Goal: Book appointment/travel/reservation

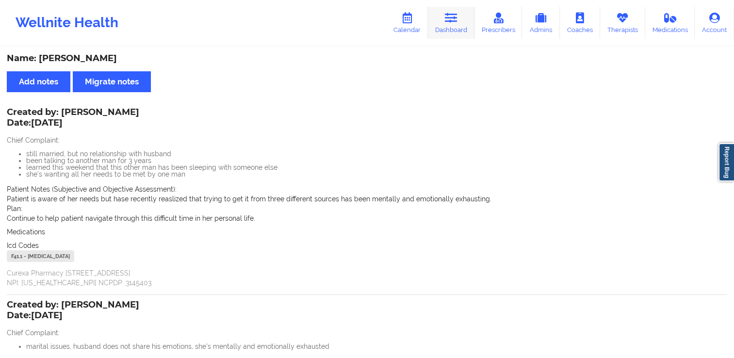
click at [438, 35] on link "Dashboard" at bounding box center [451, 23] width 47 height 32
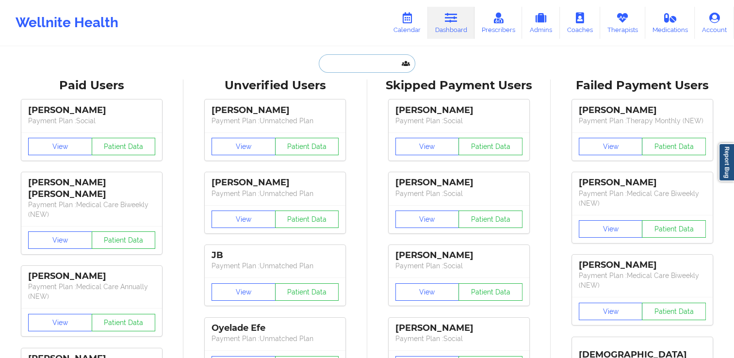
click at [386, 69] on input "text" at bounding box center [367, 63] width 96 height 18
paste input "[EMAIL_ADDRESS][DOMAIN_NAME]"
type input "[EMAIL_ADDRESS][DOMAIN_NAME]"
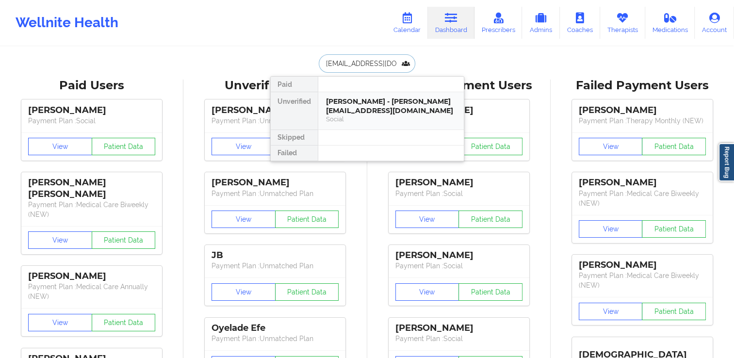
click at [383, 100] on div "[PERSON_NAME] - [PERSON_NAME][EMAIL_ADDRESS][DOMAIN_NAME]" at bounding box center [391, 106] width 130 height 18
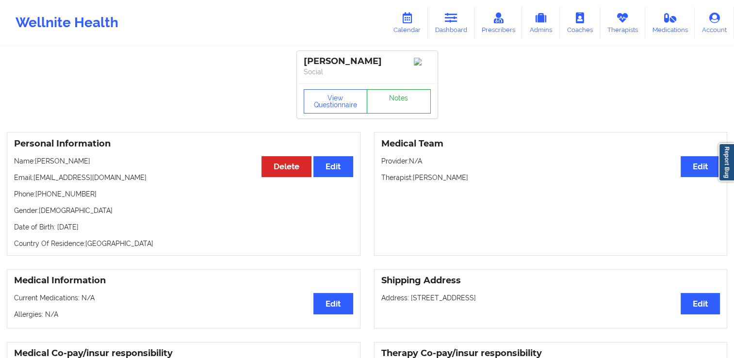
click at [396, 101] on link "Notes" at bounding box center [399, 101] width 64 height 24
click at [403, 110] on link "Notes" at bounding box center [399, 101] width 64 height 24
click at [399, 111] on link "Notes" at bounding box center [399, 101] width 64 height 24
drag, startPoint x: 414, startPoint y: 181, endPoint x: 490, endPoint y: 182, distance: 76.2
click at [490, 182] on p "Therapist: [PERSON_NAME]" at bounding box center [551, 178] width 339 height 10
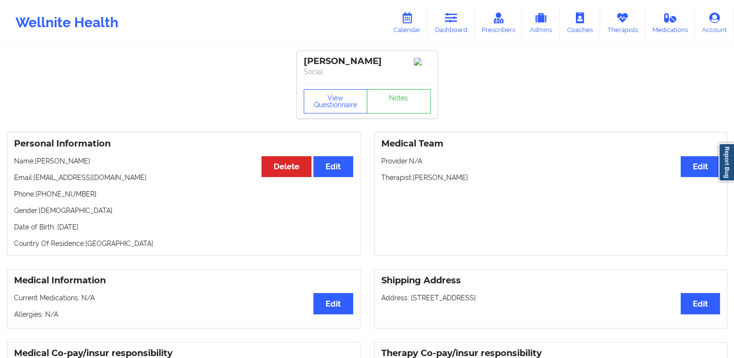
copy p "[PERSON_NAME]"
drag, startPoint x: 301, startPoint y: 59, endPoint x: 348, endPoint y: 61, distance: 46.2
click at [348, 61] on div "[PERSON_NAME] Social" at bounding box center [367, 67] width 141 height 33
drag, startPoint x: 348, startPoint y: 61, endPoint x: 394, endPoint y: 81, distance: 50.2
click at [392, 81] on div "[PERSON_NAME] Social" at bounding box center [367, 67] width 141 height 33
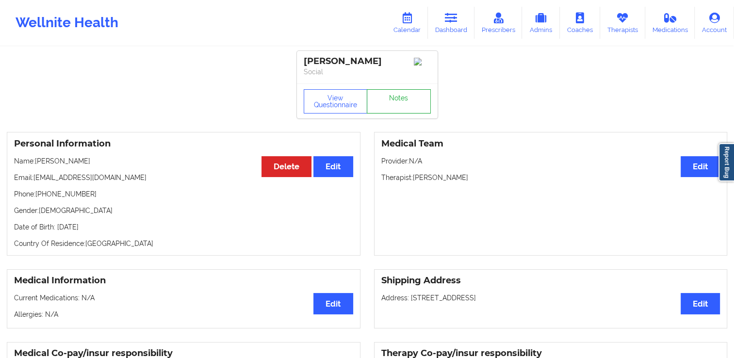
click at [403, 111] on link "Notes" at bounding box center [399, 101] width 64 height 24
click at [448, 28] on link "Dashboard" at bounding box center [451, 23] width 47 height 32
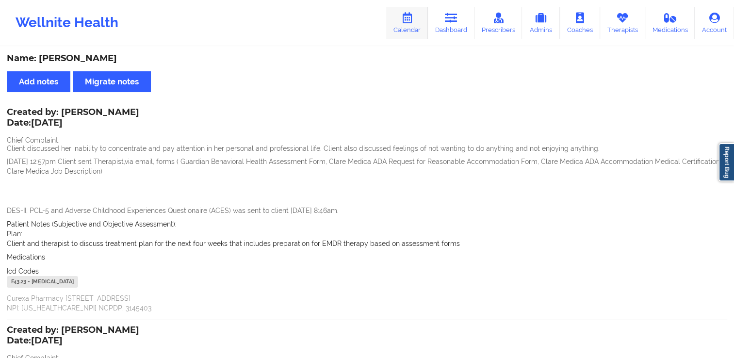
click at [412, 20] on icon at bounding box center [407, 18] width 13 height 11
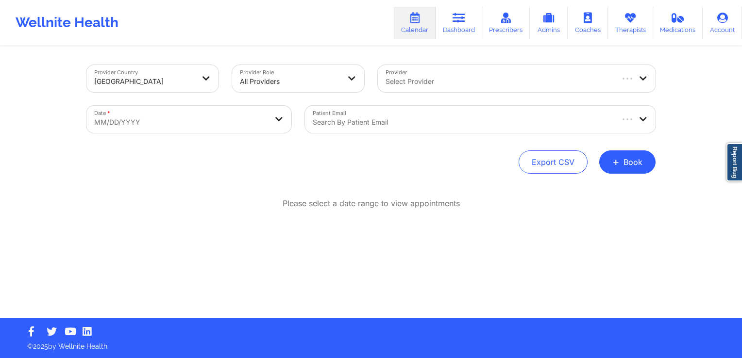
click at [335, 119] on div at bounding box center [462, 122] width 299 height 12
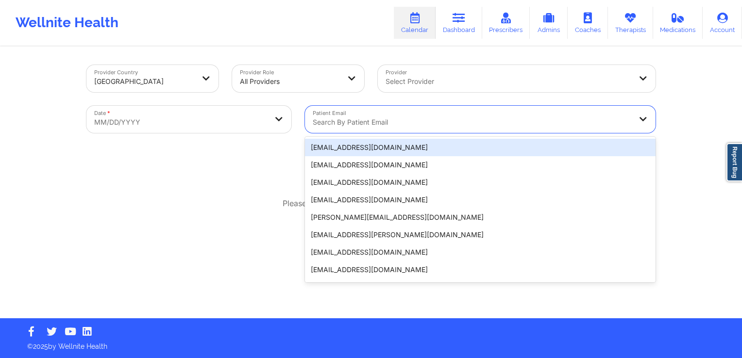
paste input "David Diaz"
type input "David Diaz"
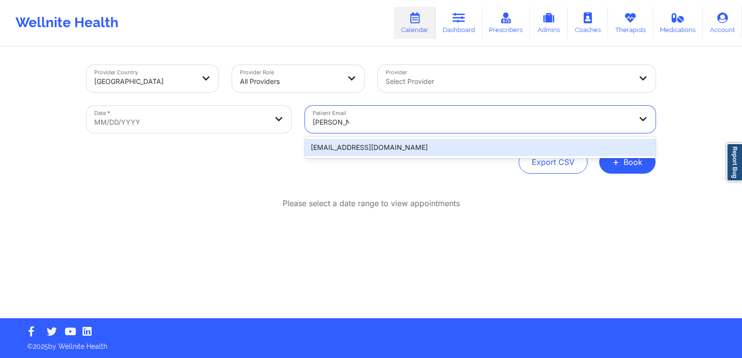
click at [379, 151] on div "davidd0716@gmail.com" at bounding box center [480, 147] width 350 height 17
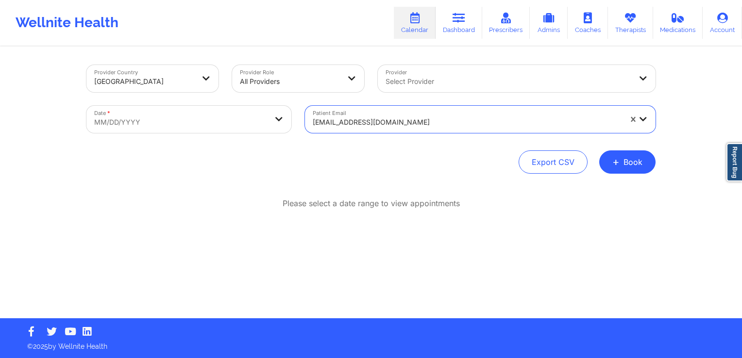
select select "2025-8"
select select "2025-9"
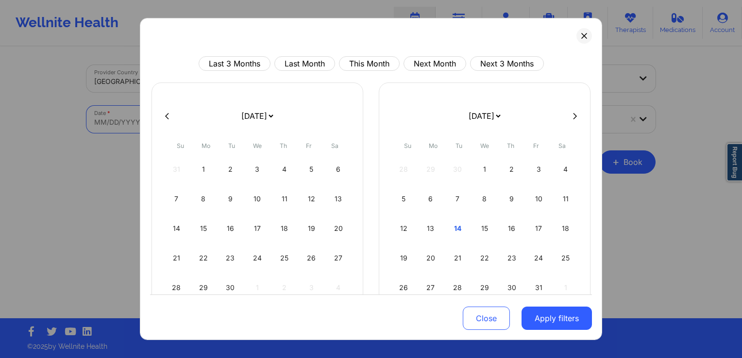
click at [197, 125] on body "Wellnite Health Calendar Dashboard Prescribers Admins Coaches Therapists Medica…" at bounding box center [371, 179] width 742 height 358
click at [506, 68] on button "Next 3 Months" at bounding box center [507, 63] width 74 height 15
select select "2025-10"
select select "2025-11"
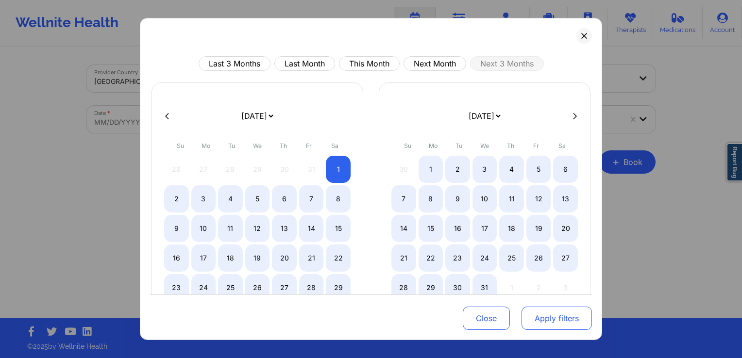
click at [568, 321] on button "Apply filters" at bounding box center [556, 318] width 70 height 23
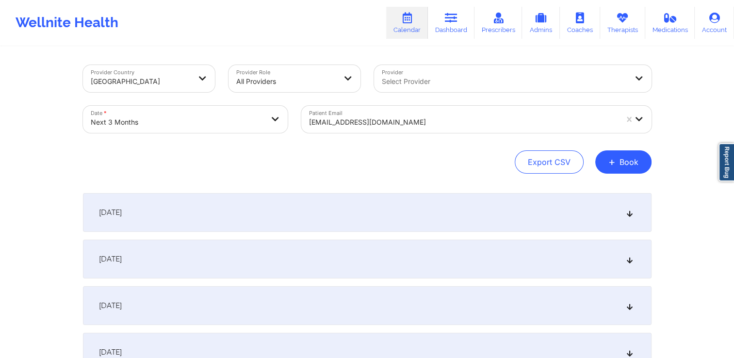
click at [332, 210] on div "November 1, 2025" at bounding box center [367, 212] width 569 height 39
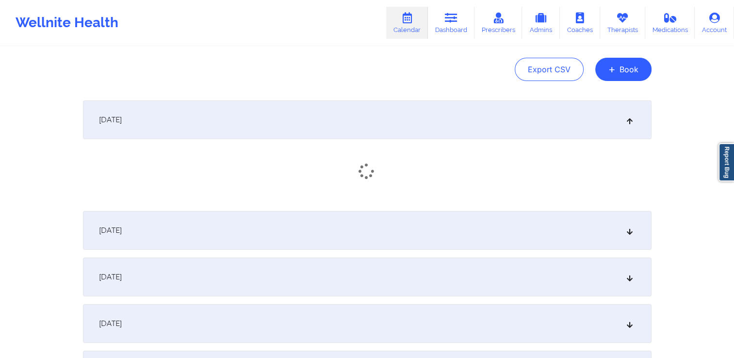
scroll to position [97, 0]
click at [349, 214] on div "November 2, 2025" at bounding box center [367, 229] width 569 height 39
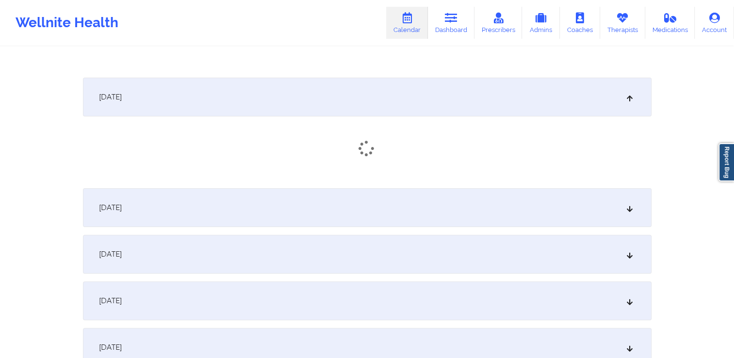
scroll to position [243, 0]
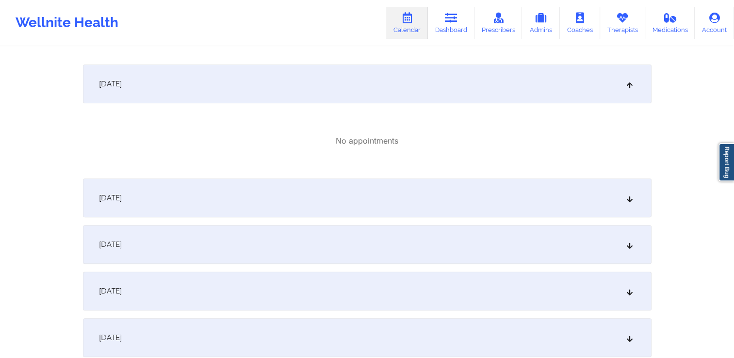
click at [365, 205] on div "November 3, 2025" at bounding box center [367, 198] width 569 height 39
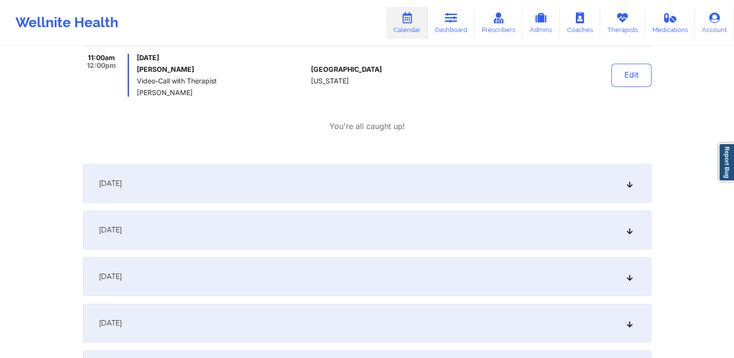
scroll to position [437, 0]
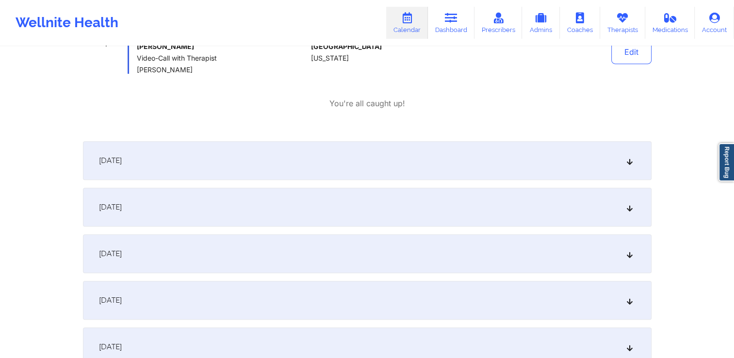
click at [328, 175] on div "November 4, 2025" at bounding box center [367, 160] width 569 height 39
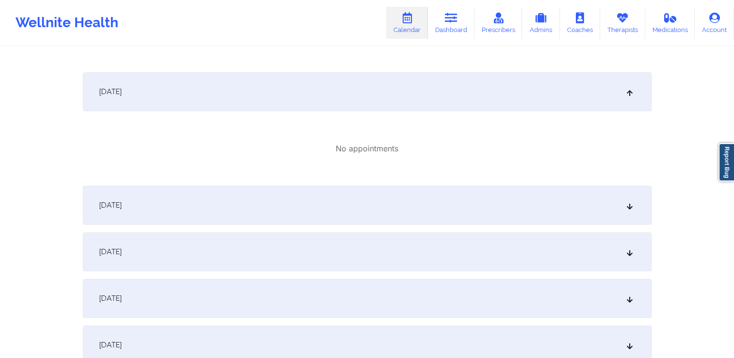
scroll to position [534, 0]
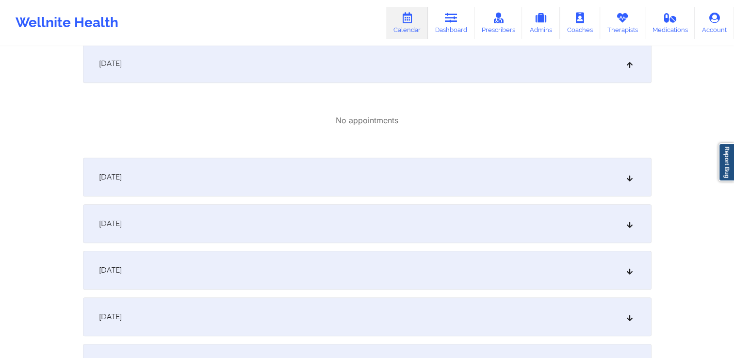
click at [348, 172] on div "November 5, 2025" at bounding box center [367, 177] width 569 height 39
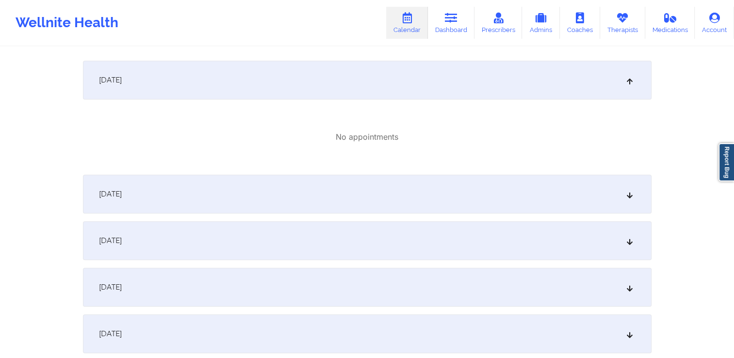
click at [358, 205] on div "November 6, 2025" at bounding box center [367, 194] width 569 height 39
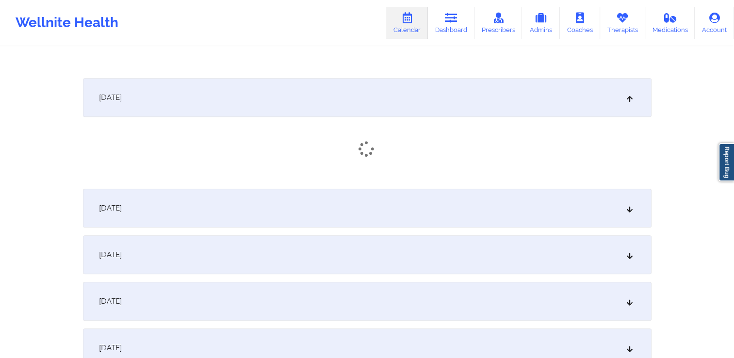
scroll to position [777, 0]
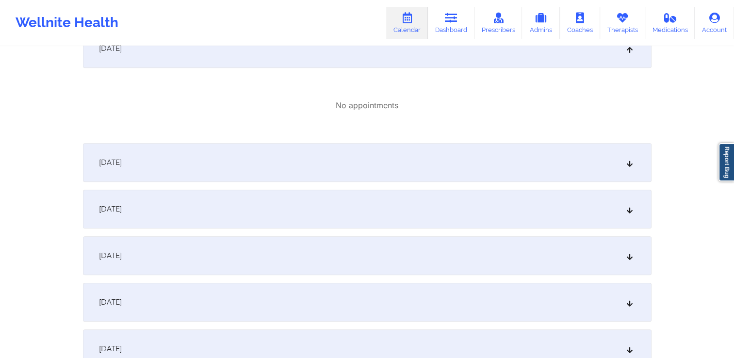
click at [351, 175] on div "November 7, 2025" at bounding box center [367, 162] width 569 height 39
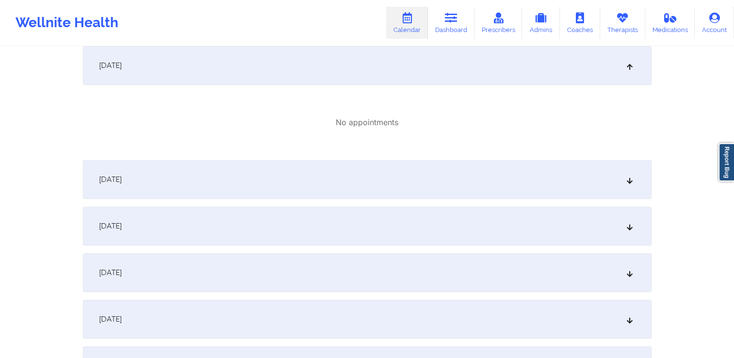
click at [363, 177] on div "November 8, 2025" at bounding box center [367, 179] width 569 height 39
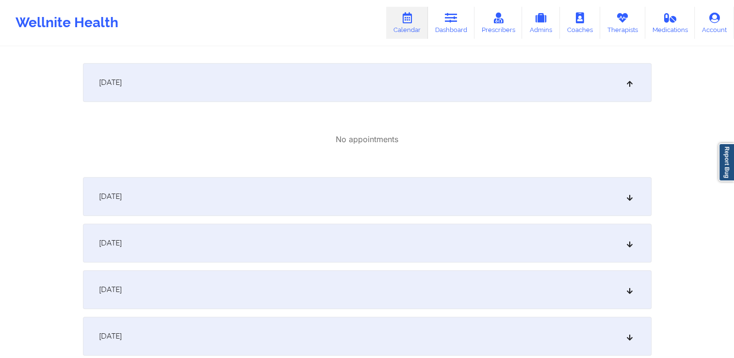
click at [365, 181] on div "November 9, 2025" at bounding box center [367, 196] width 569 height 39
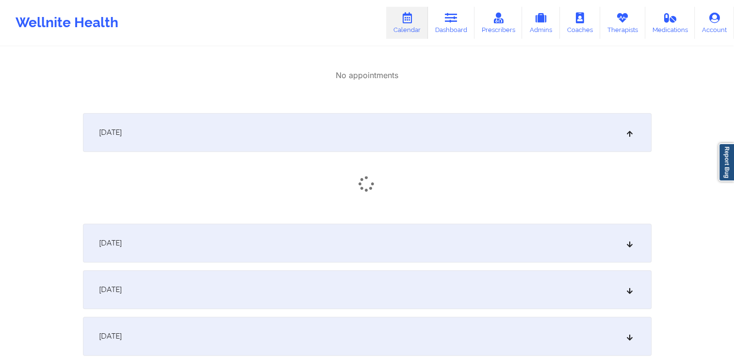
scroll to position [1116, 0]
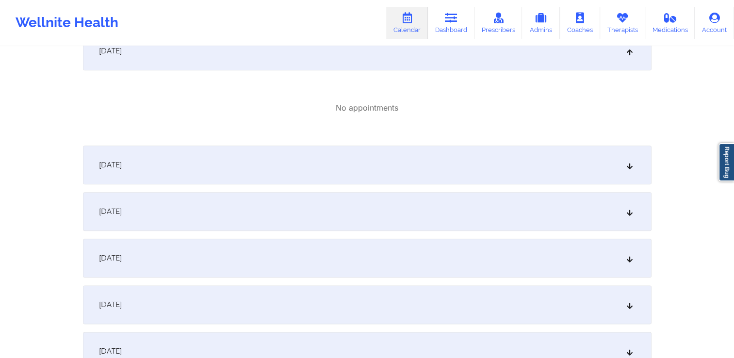
click at [361, 168] on div "November 10, 2025" at bounding box center [367, 165] width 569 height 39
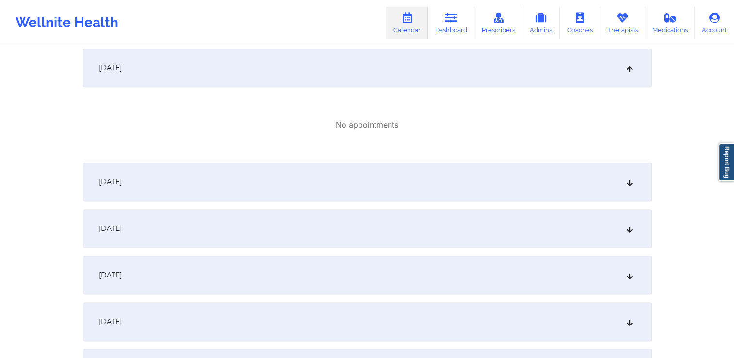
click at [352, 172] on div "November 11, 2025" at bounding box center [367, 182] width 569 height 39
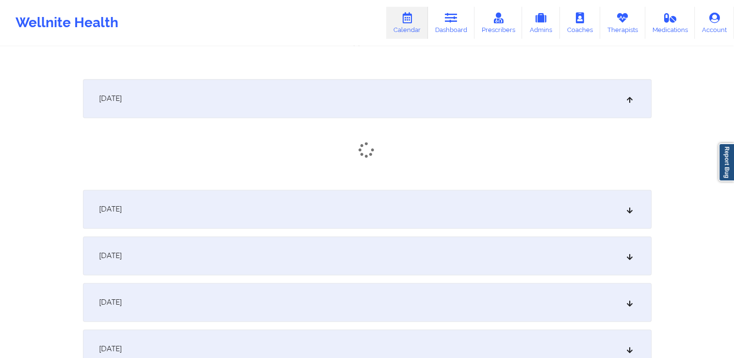
scroll to position [1311, 0]
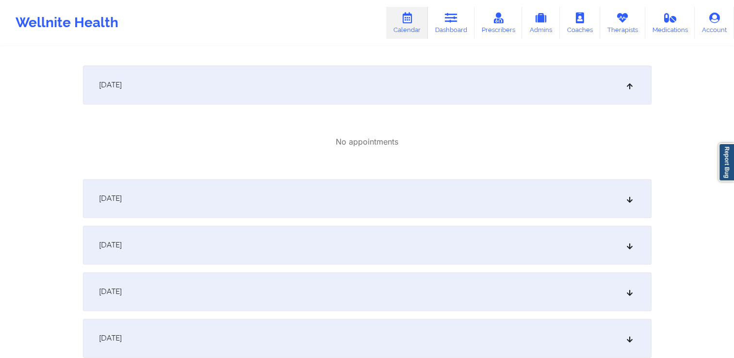
click at [349, 183] on div "November 12, 2025" at bounding box center [367, 198] width 569 height 39
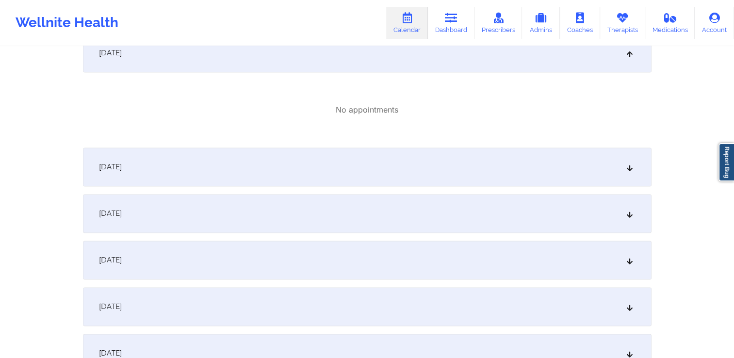
click at [350, 177] on div "November 13, 2025" at bounding box center [367, 167] width 569 height 39
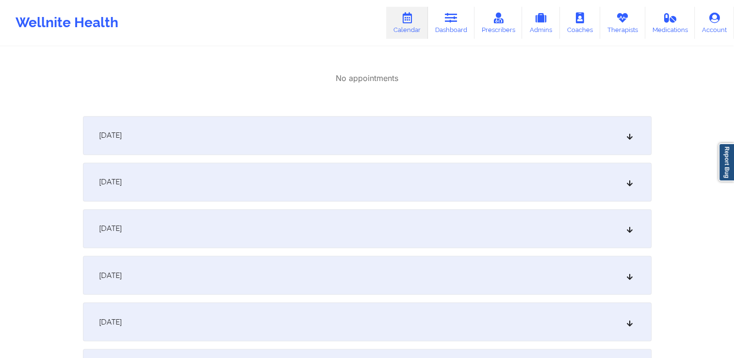
click at [357, 146] on div "November 14, 2025" at bounding box center [367, 135] width 569 height 39
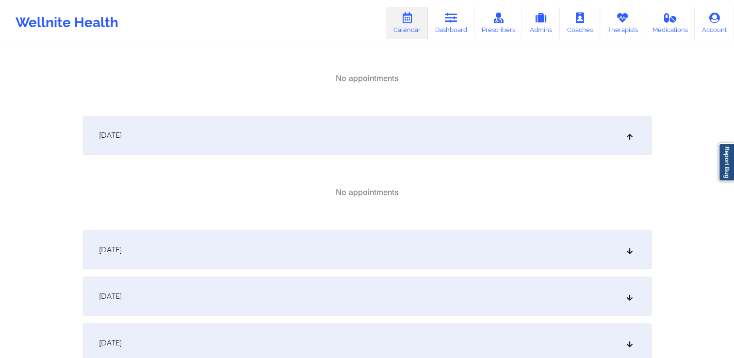
click at [367, 238] on div "November 15, 2025" at bounding box center [367, 249] width 569 height 39
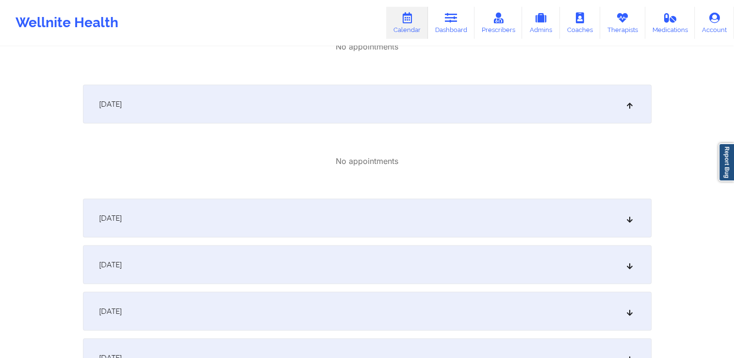
click at [366, 215] on div "November 16, 2025" at bounding box center [367, 218] width 569 height 39
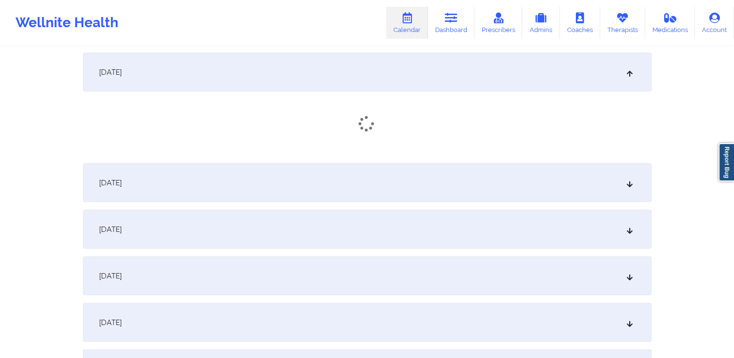
click at [364, 186] on div "November 17, 2025" at bounding box center [367, 183] width 569 height 39
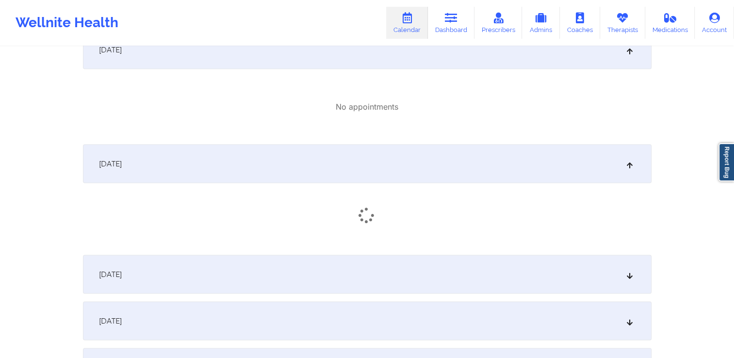
scroll to position [2039, 0]
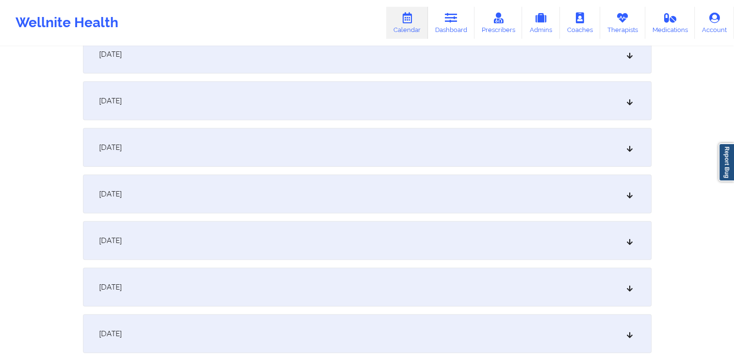
scroll to position [2184, 0]
click at [351, 203] on div "November 21, 2025" at bounding box center [367, 191] width 569 height 39
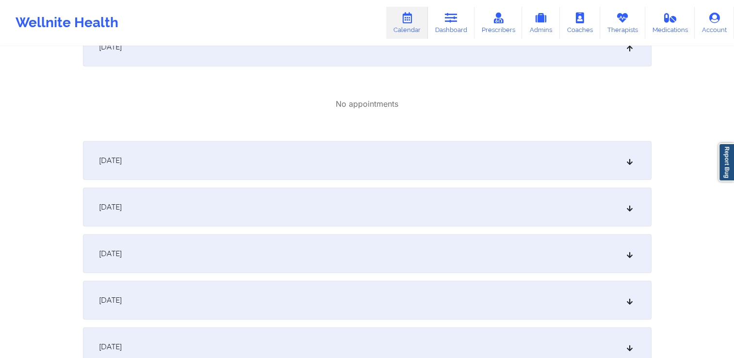
scroll to position [2330, 0]
click at [332, 197] on div "November 23, 2025" at bounding box center [367, 206] width 569 height 39
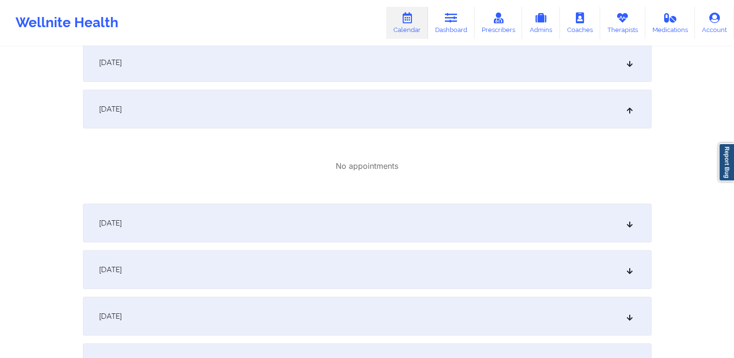
click at [347, 218] on div "November 24, 2025" at bounding box center [367, 223] width 569 height 39
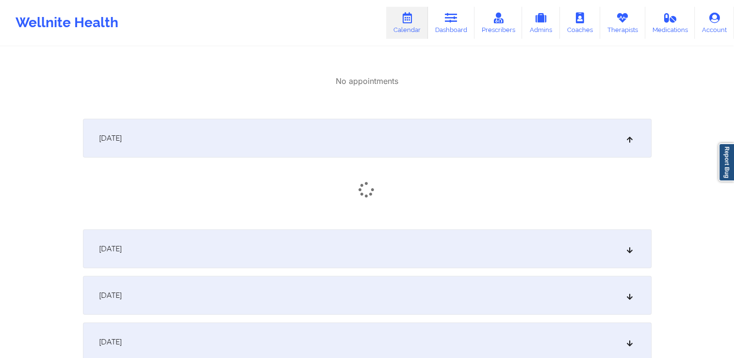
scroll to position [2524, 0]
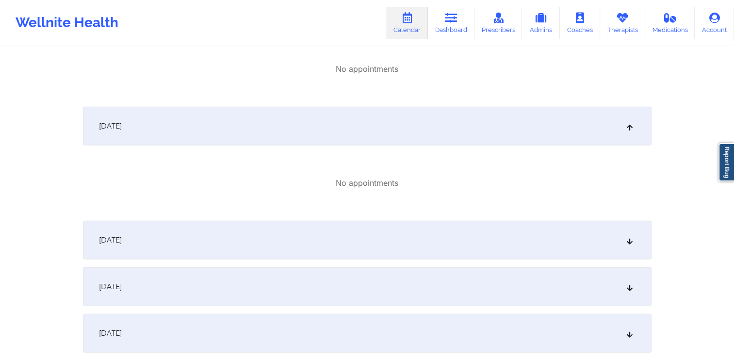
click at [357, 236] on div "November 25, 2025" at bounding box center [367, 240] width 569 height 39
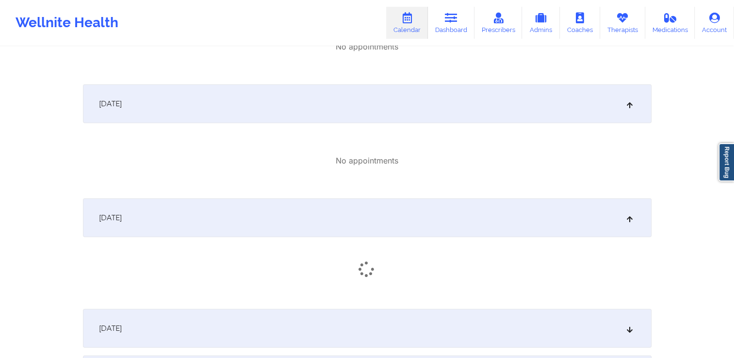
scroll to position [2670, 0]
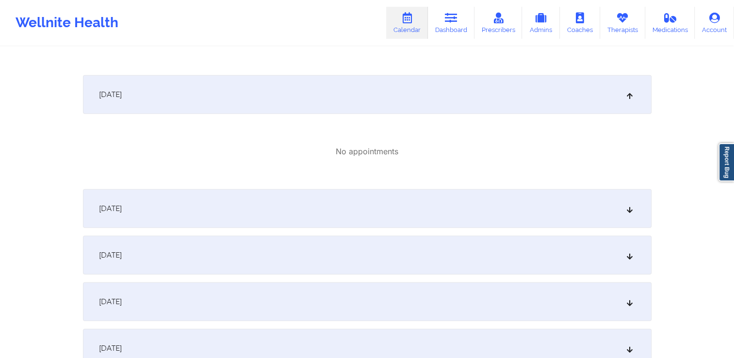
click at [350, 214] on div "November 26, 2025" at bounding box center [367, 208] width 569 height 39
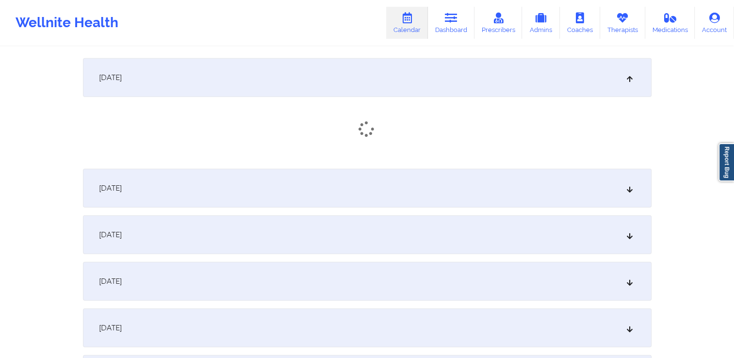
scroll to position [2815, 0]
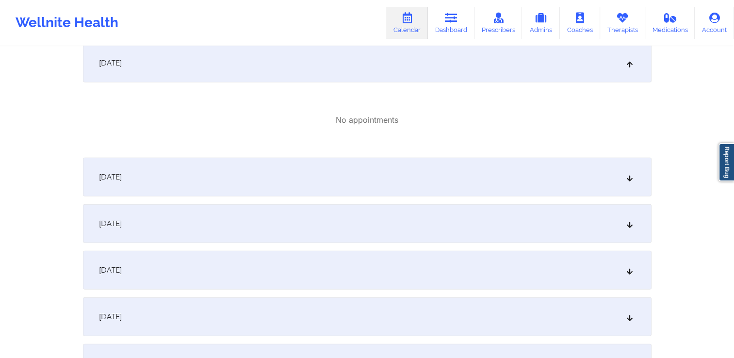
click at [339, 189] on div "November 27, 2025" at bounding box center [367, 177] width 569 height 39
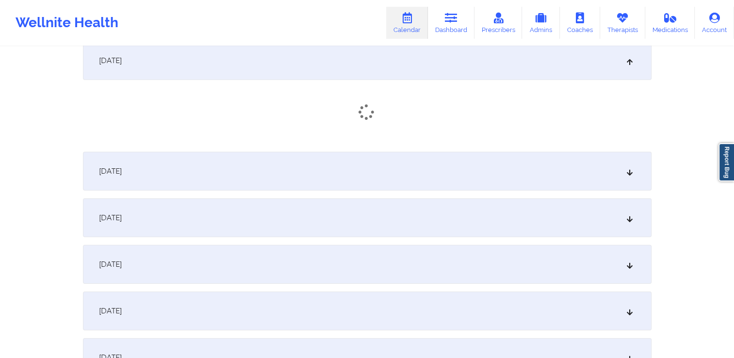
scroll to position [2961, 0]
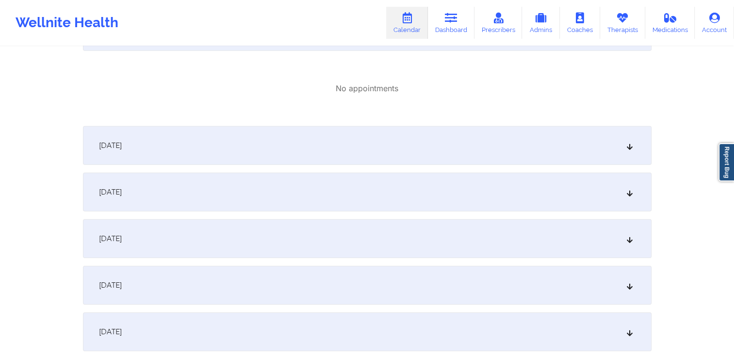
click at [363, 157] on div "November 28, 2025" at bounding box center [367, 145] width 569 height 39
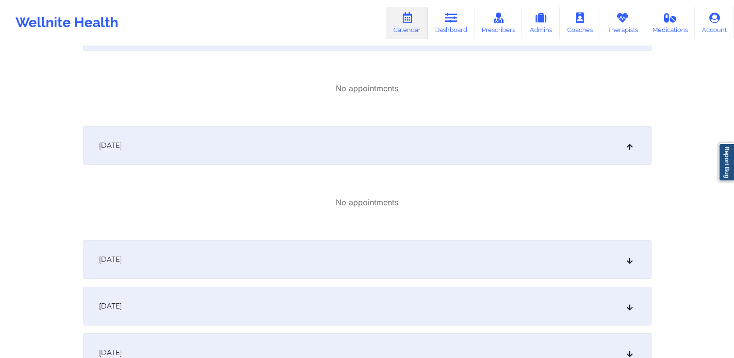
click at [374, 253] on div "November 29, 2025" at bounding box center [367, 259] width 569 height 39
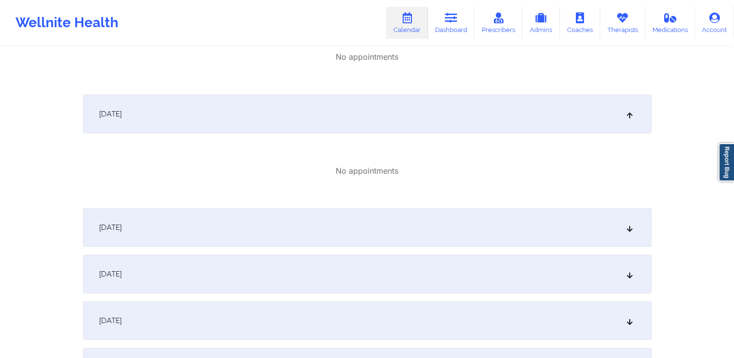
click at [363, 230] on div "November 30, 2025" at bounding box center [367, 227] width 569 height 39
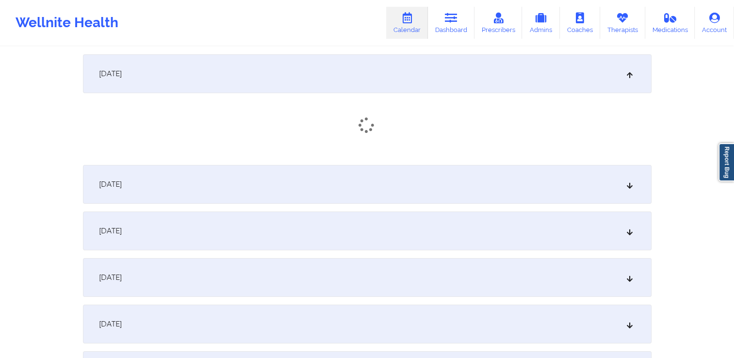
scroll to position [3301, 0]
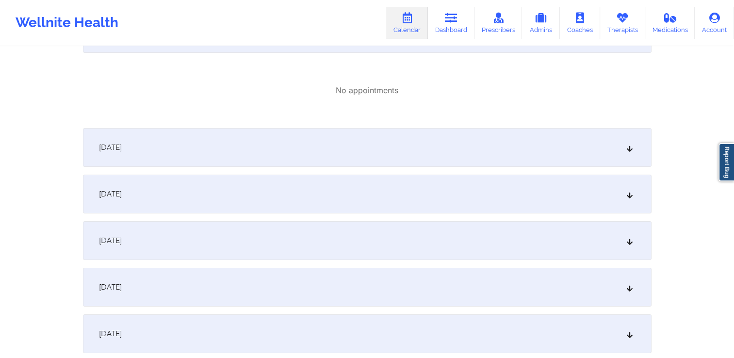
click at [349, 194] on div "December 2, 2025" at bounding box center [367, 194] width 569 height 39
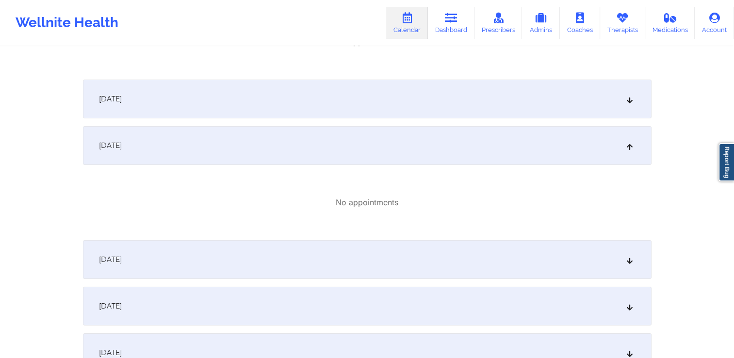
click at [330, 108] on div "December 1, 2025" at bounding box center [367, 99] width 569 height 39
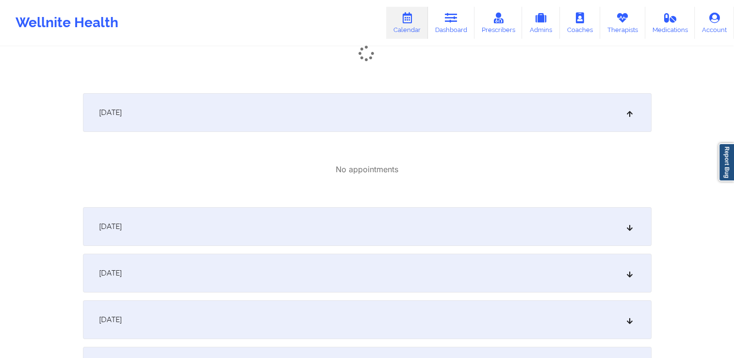
click at [359, 219] on div "December 3, 2025" at bounding box center [367, 226] width 569 height 39
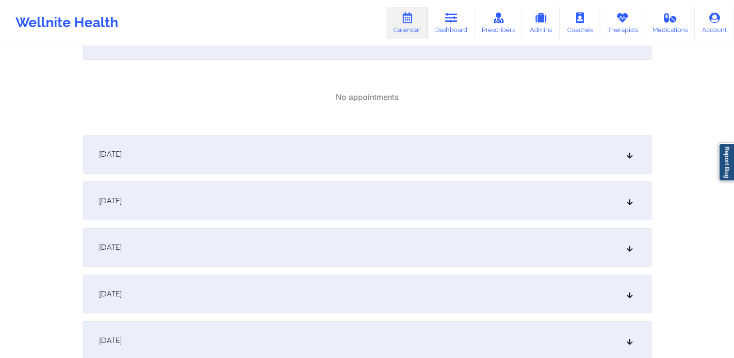
scroll to position [3689, 0]
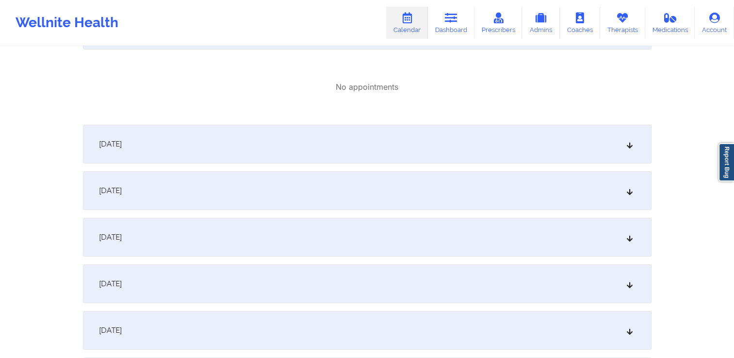
click at [349, 158] on div "December 4, 2025" at bounding box center [367, 144] width 569 height 39
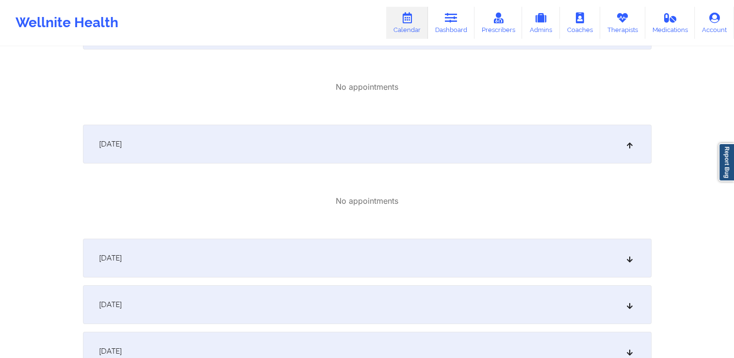
click at [353, 239] on div "December 5, 2025" at bounding box center [367, 258] width 569 height 39
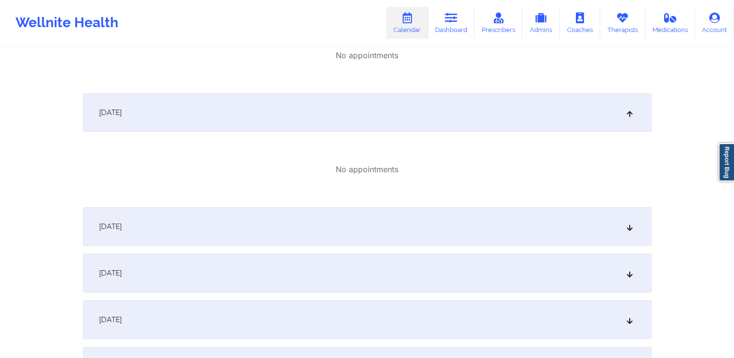
click at [341, 224] on div "December 6, 2025" at bounding box center [367, 226] width 569 height 39
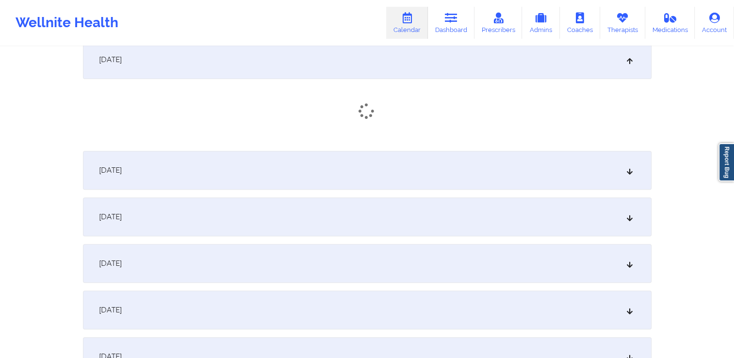
scroll to position [4029, 0]
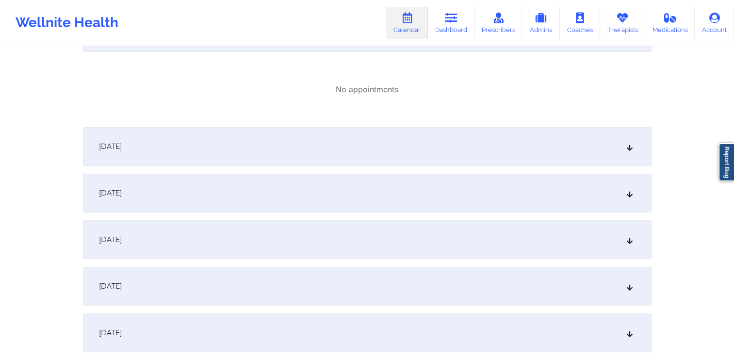
click at [324, 150] on div "December 7, 2025" at bounding box center [367, 146] width 569 height 39
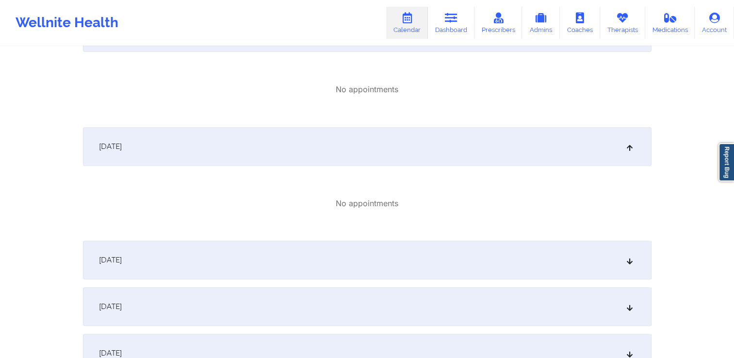
click at [342, 242] on div "December 8, 2025" at bounding box center [367, 260] width 569 height 39
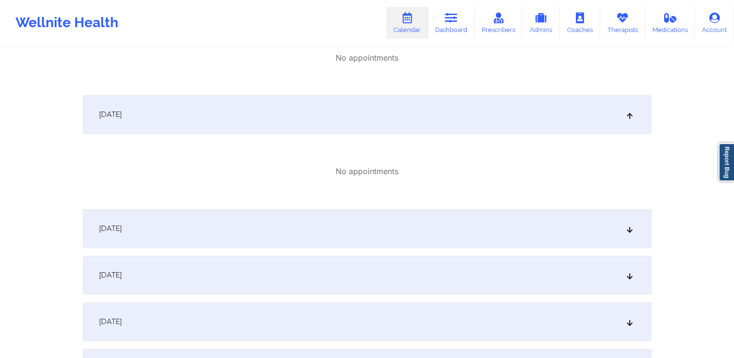
click at [338, 226] on div "December 9, 2025" at bounding box center [367, 228] width 569 height 39
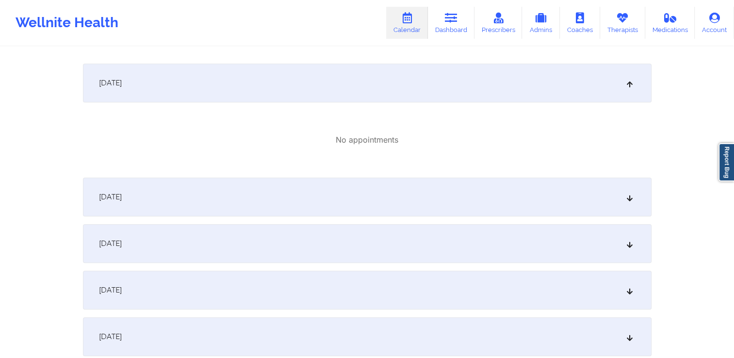
click at [338, 200] on div "December 10, 2025" at bounding box center [367, 197] width 569 height 39
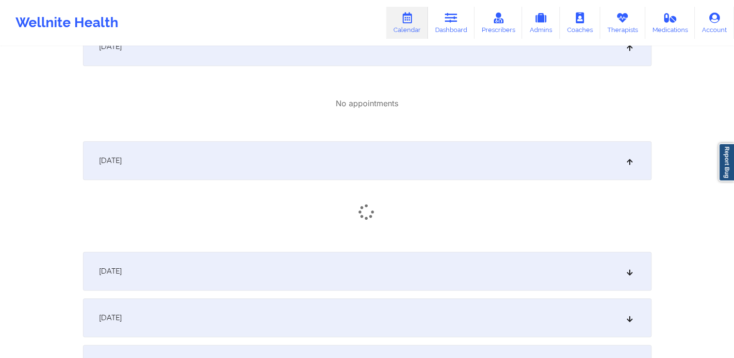
scroll to position [4514, 0]
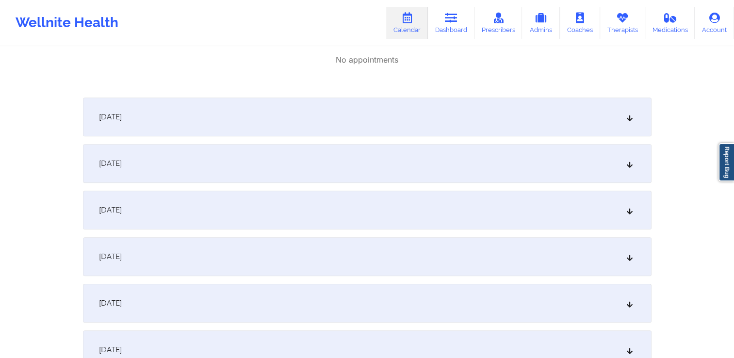
drag, startPoint x: 323, startPoint y: 129, endPoint x: 328, endPoint y: 135, distance: 8.4
click at [326, 132] on div "December 11, 2025" at bounding box center [367, 117] width 569 height 39
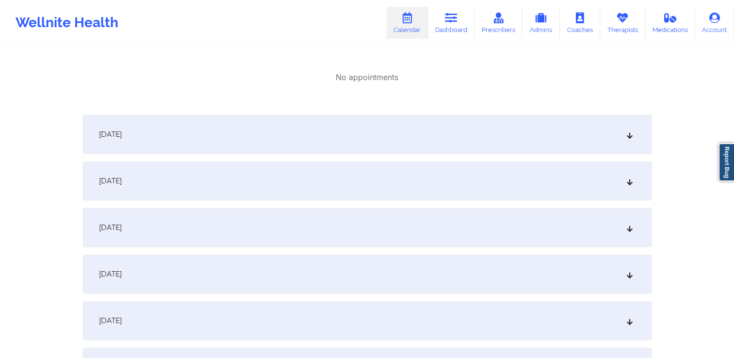
scroll to position [4611, 0]
click at [338, 141] on div "December 12, 2025" at bounding box center [367, 134] width 569 height 39
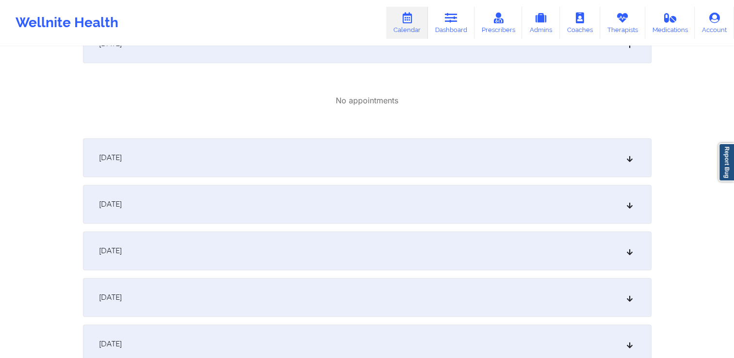
scroll to position [4708, 0]
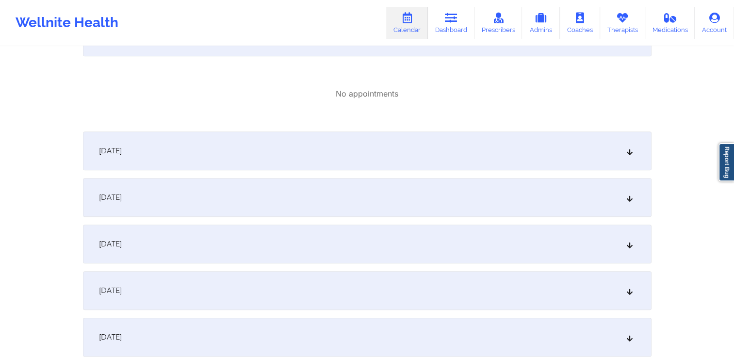
click at [331, 210] on div "December 14, 2025" at bounding box center [367, 197] width 569 height 39
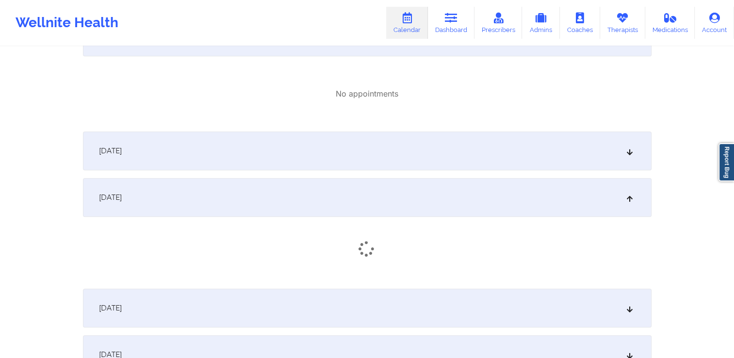
click at [334, 158] on div "December 13, 2025" at bounding box center [367, 151] width 569 height 39
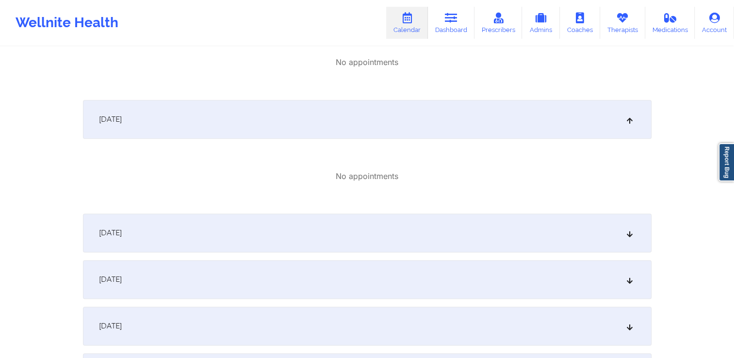
click at [341, 226] on div "December 15, 2025" at bounding box center [367, 233] width 569 height 39
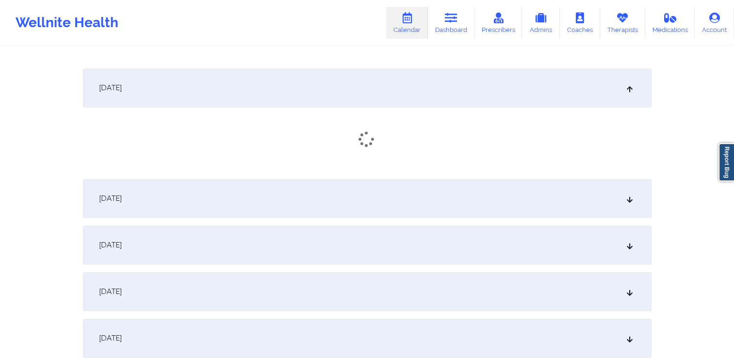
scroll to position [5000, 0]
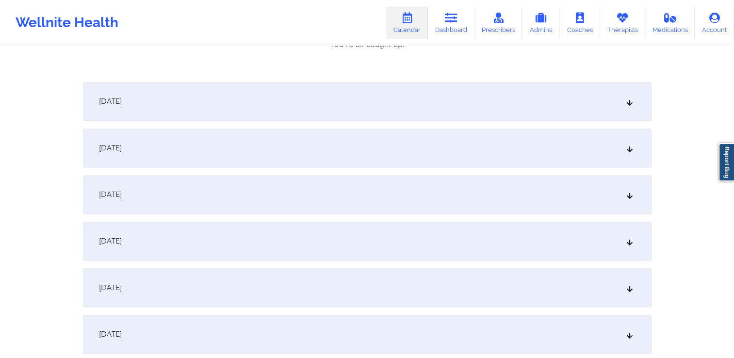
scroll to position [5145, 0]
click at [250, 114] on div "December 16, 2025" at bounding box center [367, 98] width 569 height 39
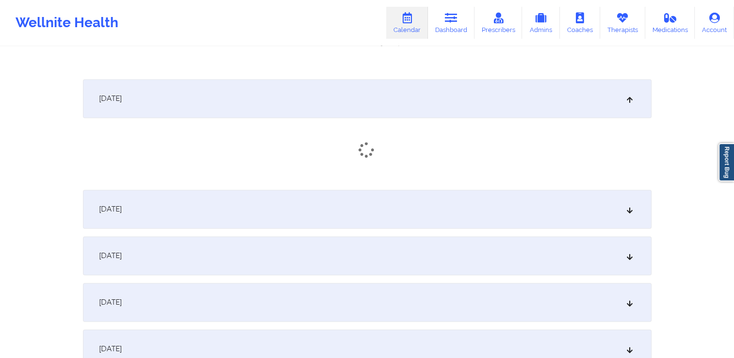
drag, startPoint x: 252, startPoint y: 199, endPoint x: 253, endPoint y: 207, distance: 7.8
click at [252, 201] on div "December 17, 2025" at bounding box center [367, 209] width 569 height 39
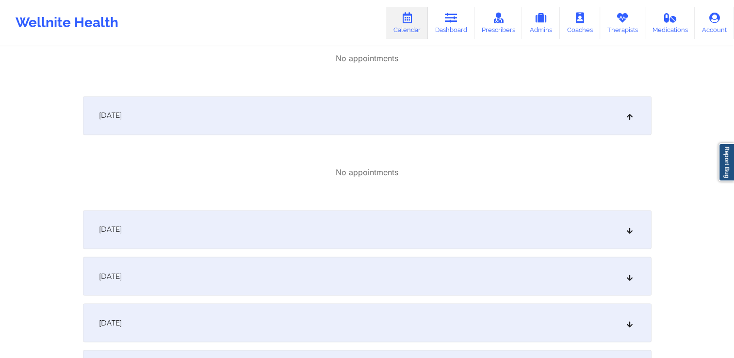
click at [268, 235] on div "December 18, 2025" at bounding box center [367, 229] width 569 height 39
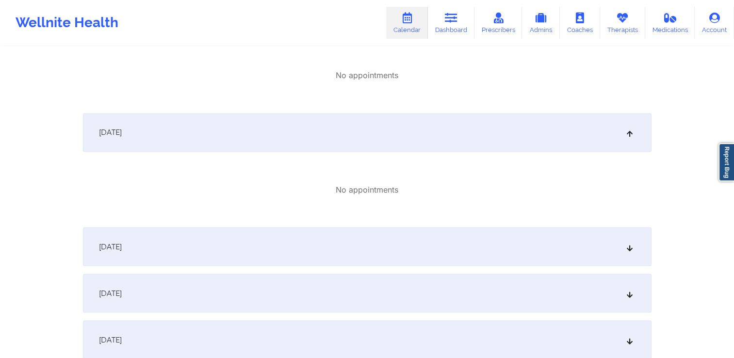
click at [285, 255] on div "December 19, 2025" at bounding box center [367, 246] width 569 height 39
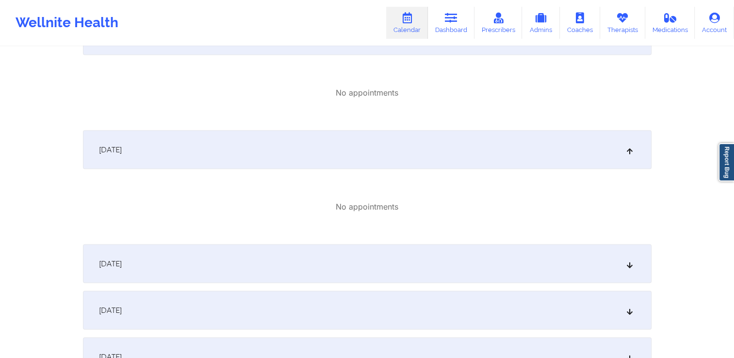
click at [293, 265] on div "December 20, 2025" at bounding box center [367, 263] width 569 height 39
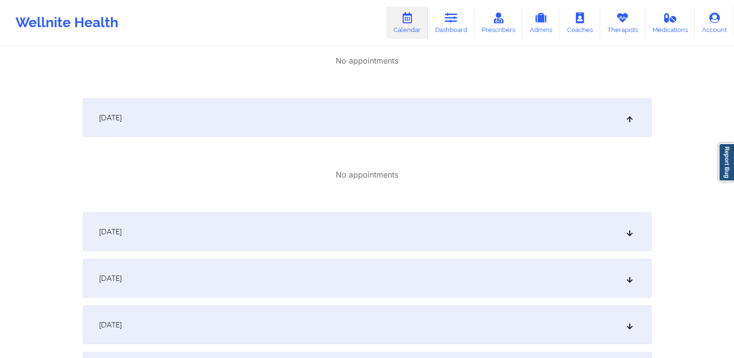
click at [281, 237] on div "December 21, 2025" at bounding box center [367, 232] width 569 height 39
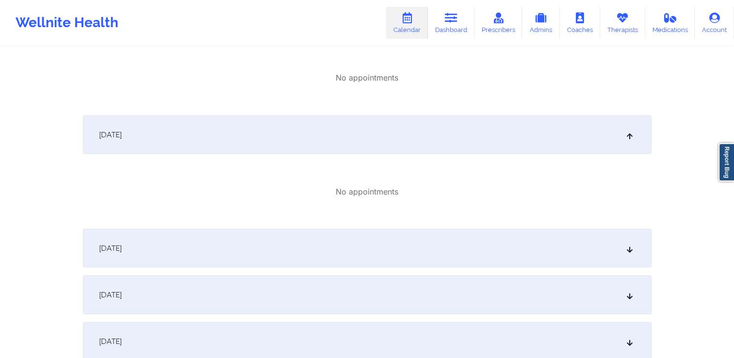
click at [294, 241] on div "December 22, 2025" at bounding box center [367, 248] width 569 height 39
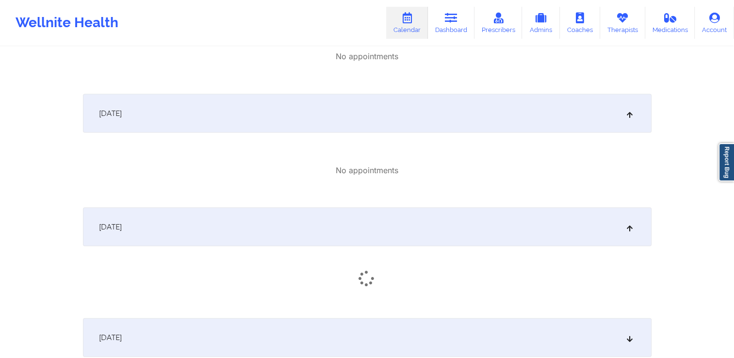
scroll to position [5776, 0]
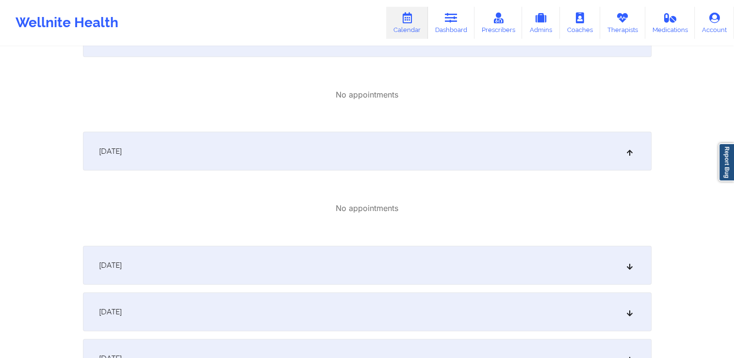
click at [308, 256] on div "December 23, 2025" at bounding box center [367, 265] width 569 height 39
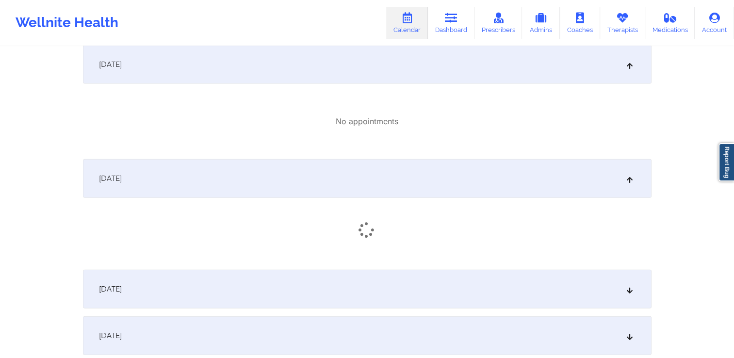
scroll to position [5922, 0]
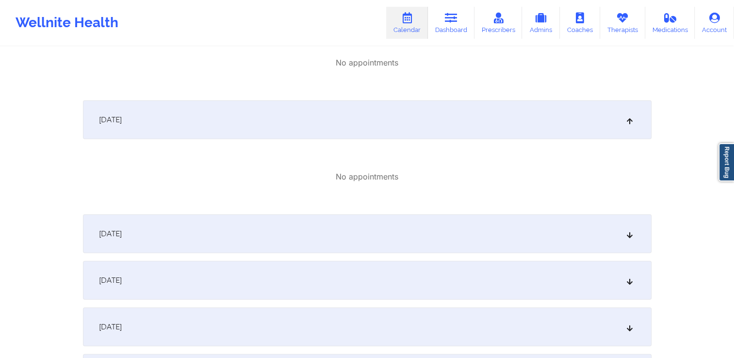
click at [307, 252] on div "December 24, 2025" at bounding box center [367, 234] width 569 height 39
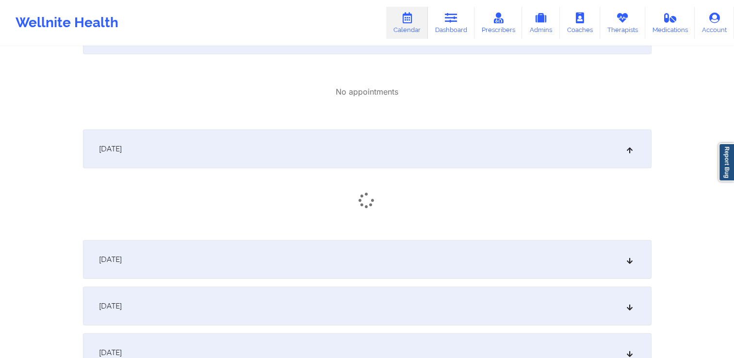
scroll to position [6019, 0]
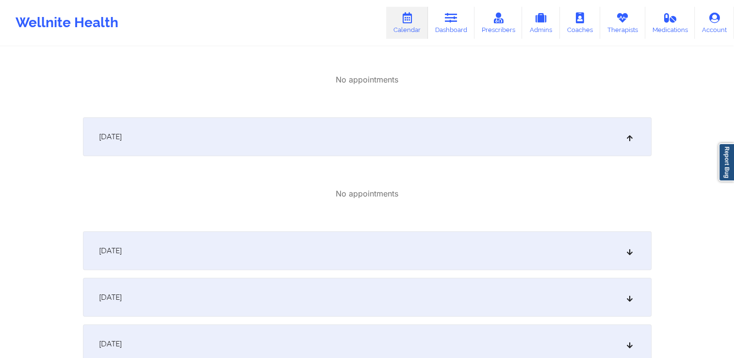
click at [309, 251] on div "December 25, 2025" at bounding box center [367, 251] width 569 height 39
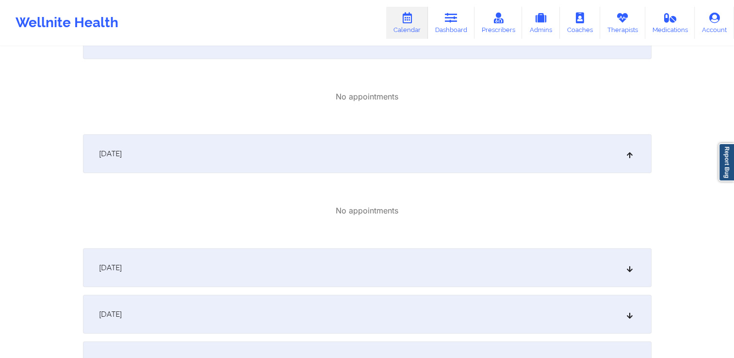
click at [309, 262] on div "December 26, 2025" at bounding box center [367, 268] width 569 height 39
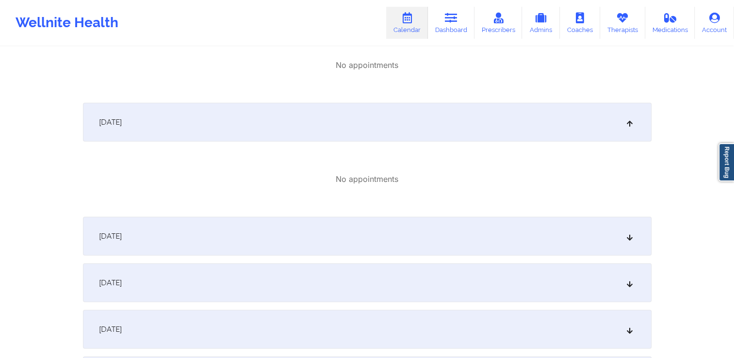
click at [305, 248] on div "December 27, 2025" at bounding box center [367, 236] width 569 height 39
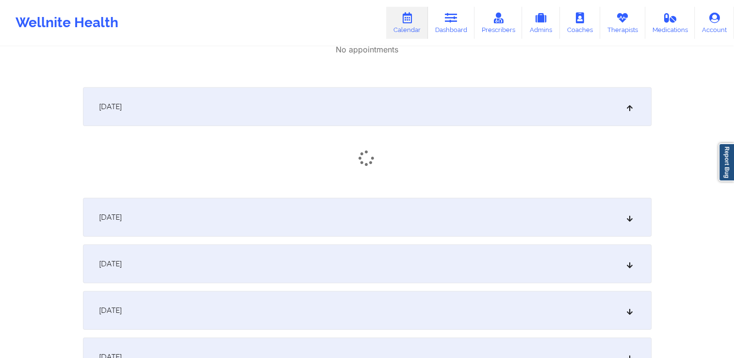
scroll to position [6407, 0]
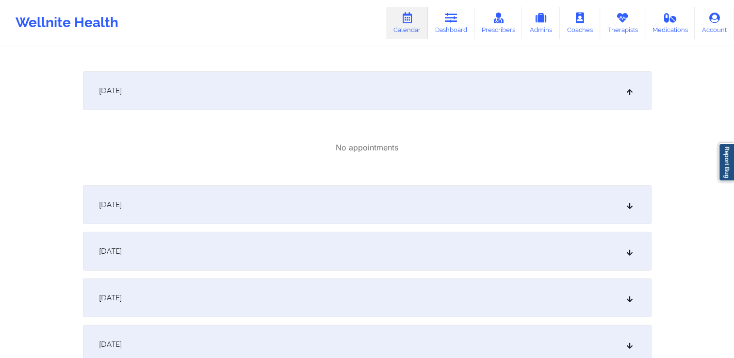
click at [307, 218] on div "December 28, 2025" at bounding box center [367, 204] width 569 height 39
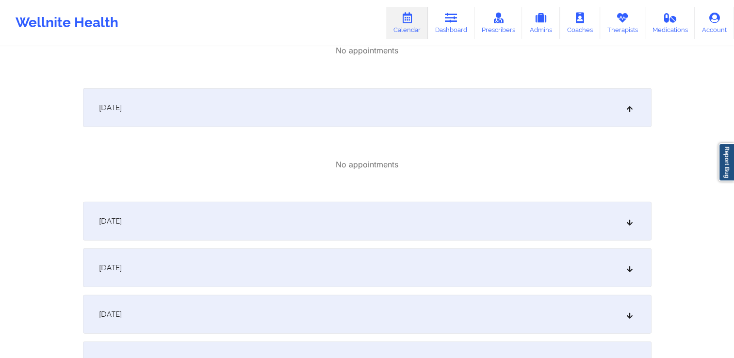
click at [333, 212] on div "December 29, 2025" at bounding box center [367, 221] width 569 height 39
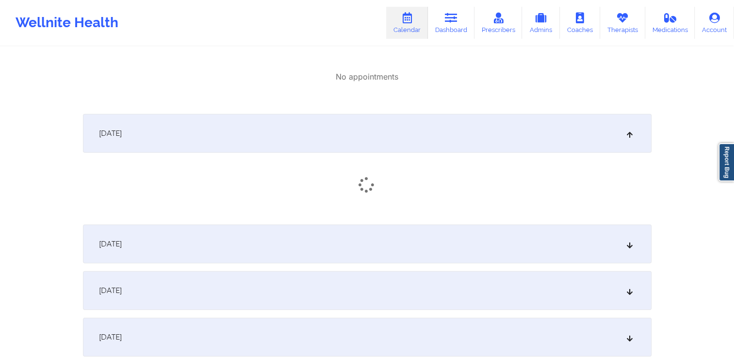
scroll to position [6650, 0]
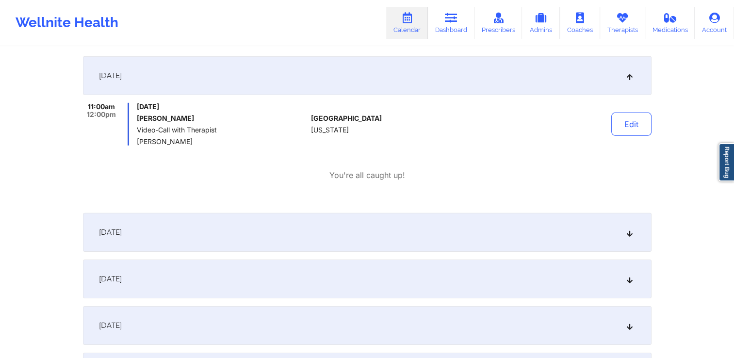
click at [328, 186] on div "December 29, 2025 11:00am 12:00pm Monday, December 29, 2025 David Diaz Video-Ca…" at bounding box center [367, 130] width 569 height 149
click at [324, 224] on div "December 30, 2025" at bounding box center [367, 232] width 569 height 39
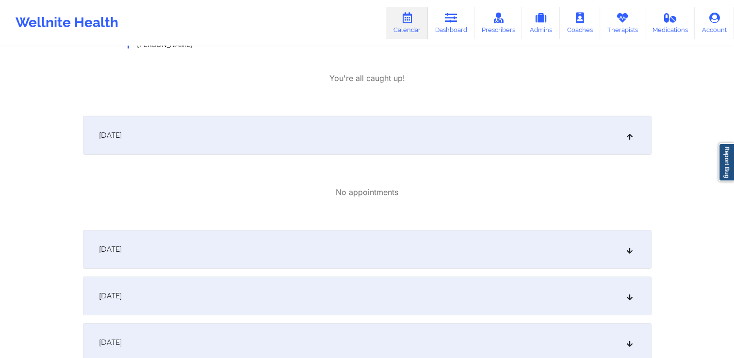
click at [323, 253] on div "December 31, 2025" at bounding box center [367, 249] width 569 height 39
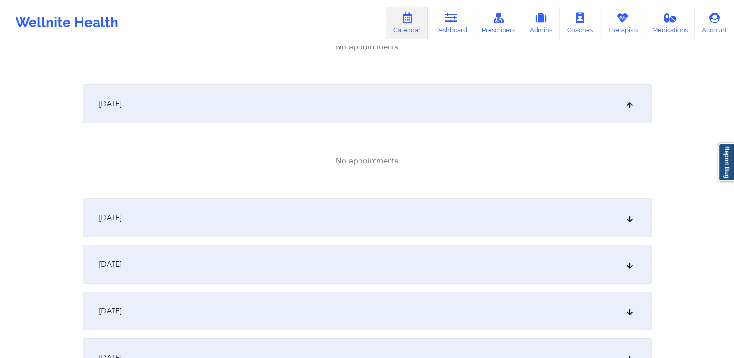
click at [311, 226] on div "January 1, 2026" at bounding box center [367, 218] width 569 height 39
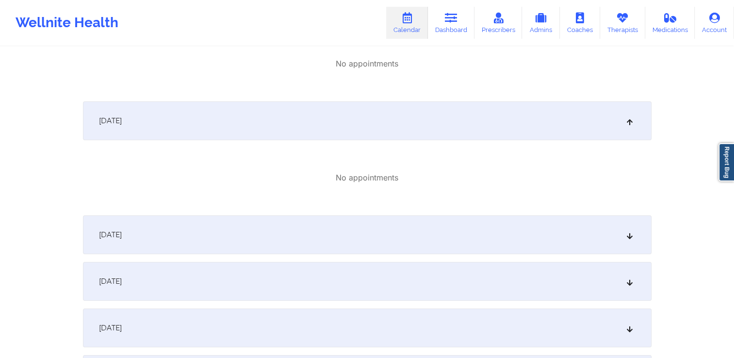
click at [331, 238] on div "January 2, 2026" at bounding box center [367, 235] width 569 height 39
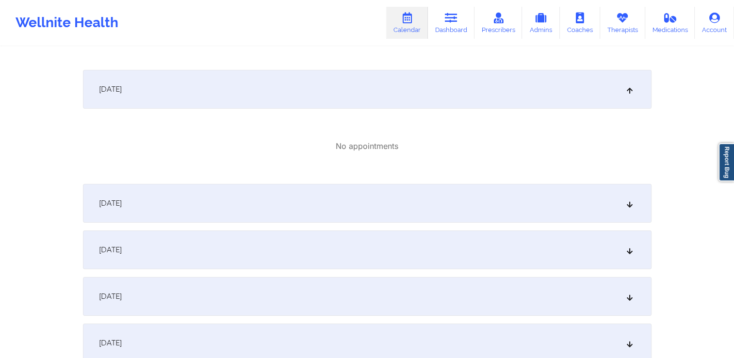
click at [336, 211] on div "January 3, 2026" at bounding box center [367, 203] width 569 height 39
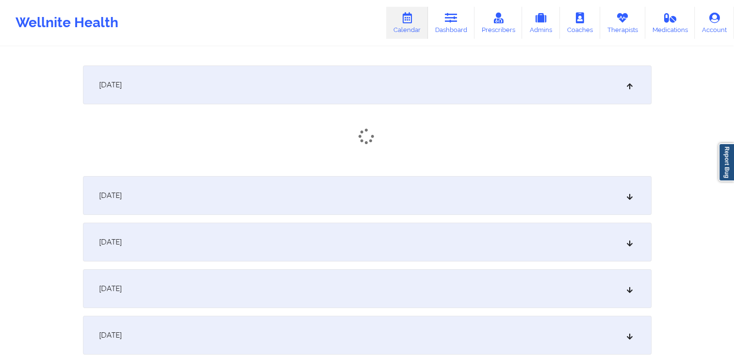
scroll to position [7281, 0]
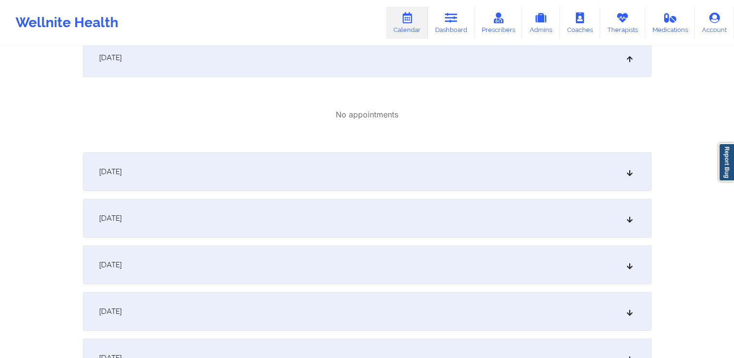
click at [330, 174] on div "January 4, 2026" at bounding box center [367, 171] width 569 height 39
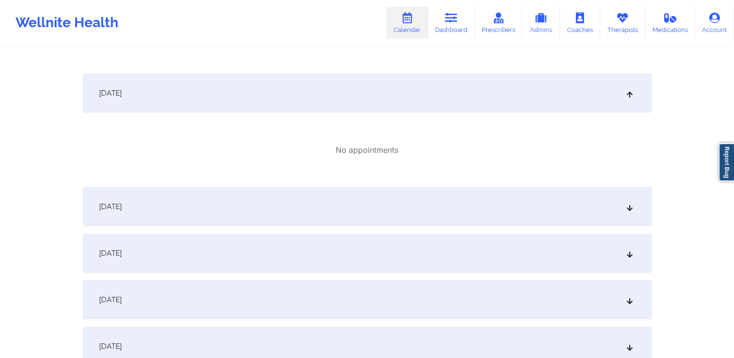
scroll to position [7378, 0]
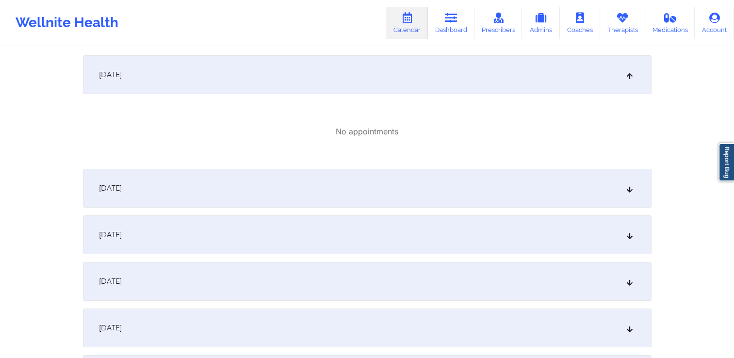
click at [338, 190] on div "January 5, 2026" at bounding box center [367, 188] width 569 height 39
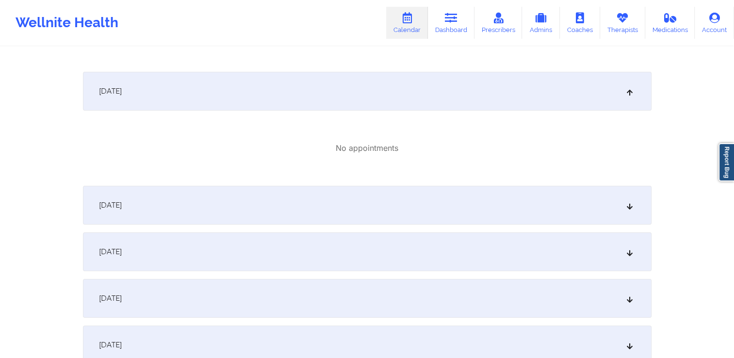
click at [351, 205] on div "January 6, 2026" at bounding box center [367, 205] width 569 height 39
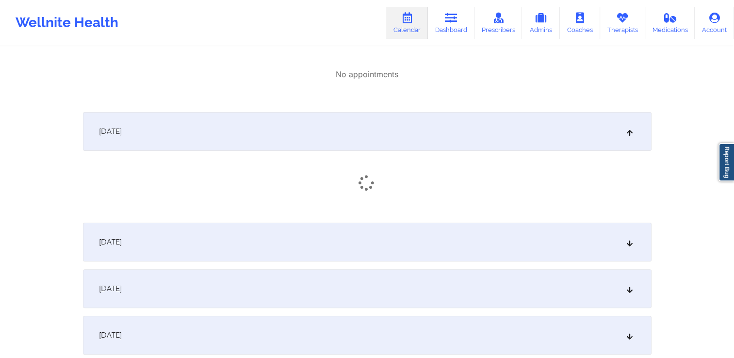
scroll to position [7621, 0]
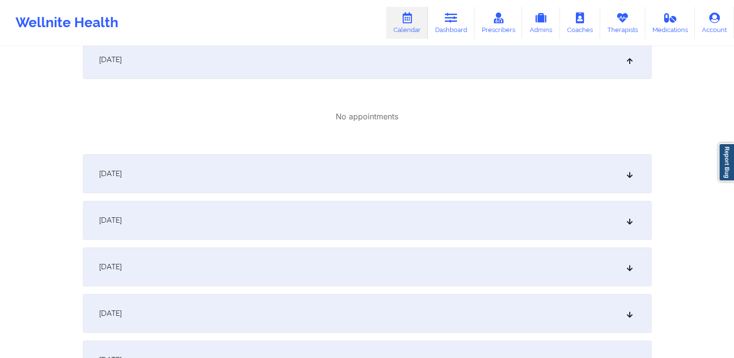
click at [353, 187] on div "January 7, 2026" at bounding box center [367, 173] width 569 height 39
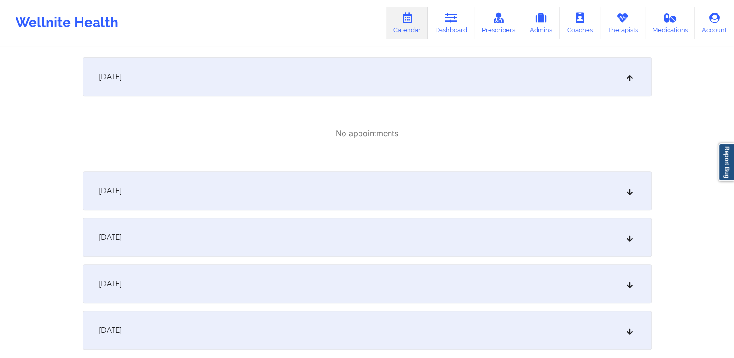
click at [320, 186] on div "January 8, 2026" at bounding box center [367, 190] width 569 height 39
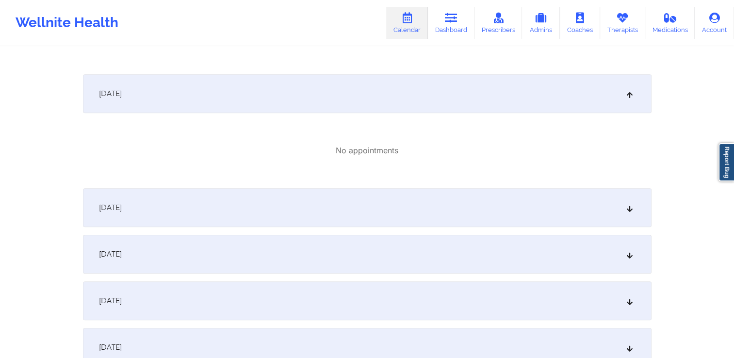
click at [361, 200] on div "January 9, 2026" at bounding box center [367, 207] width 569 height 39
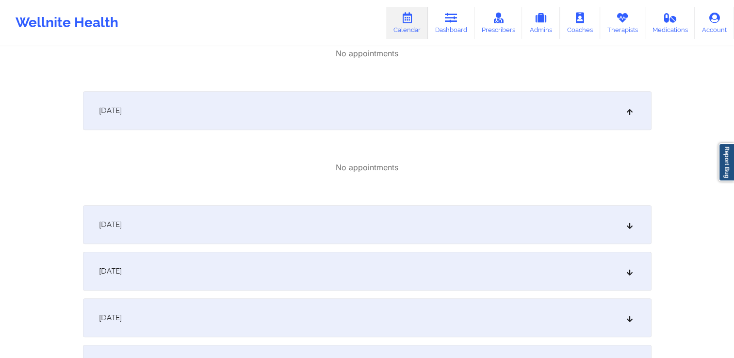
click at [400, 216] on div "January 10, 2026" at bounding box center [367, 224] width 569 height 39
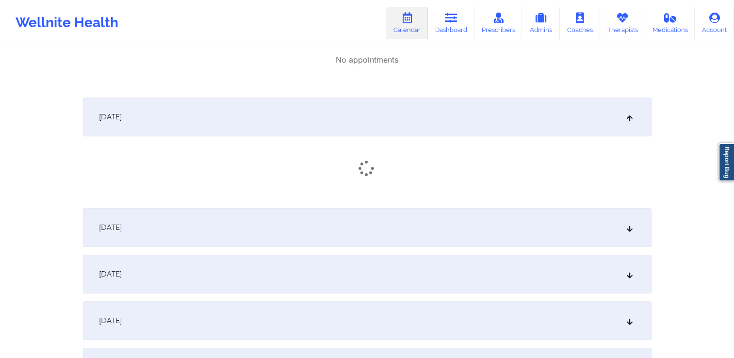
scroll to position [8058, 0]
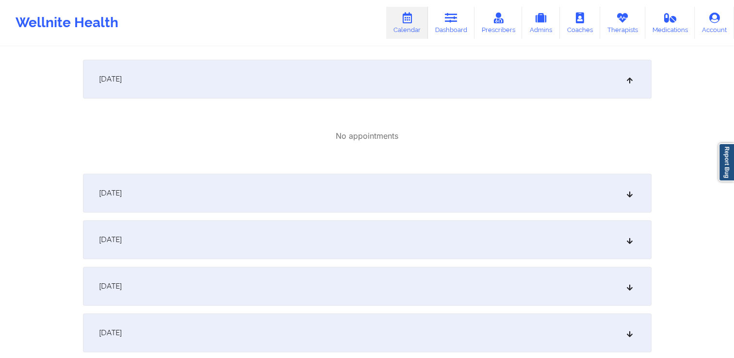
click at [363, 207] on div "January 11, 2026" at bounding box center [367, 193] width 569 height 39
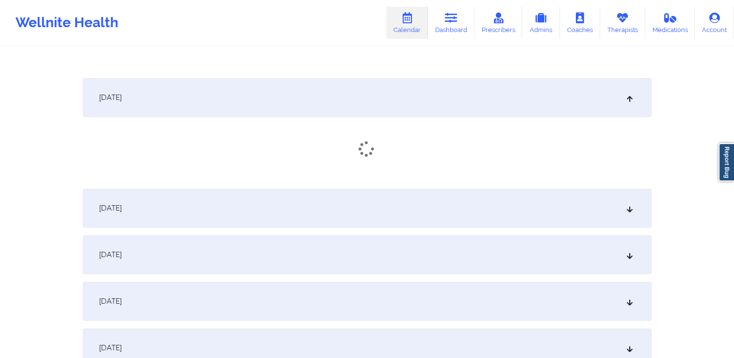
scroll to position [8155, 0]
click at [355, 203] on div "January 12, 2026" at bounding box center [367, 206] width 569 height 39
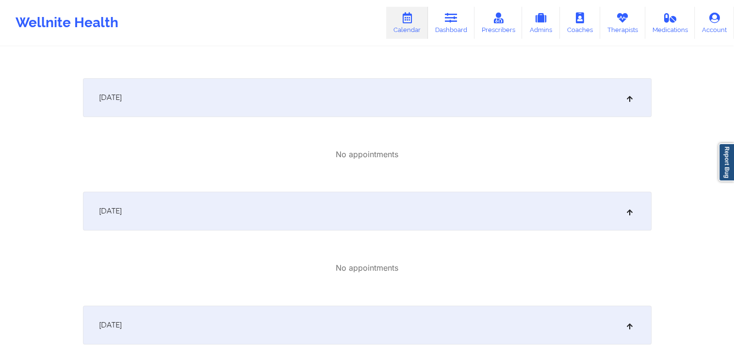
scroll to position [0, 0]
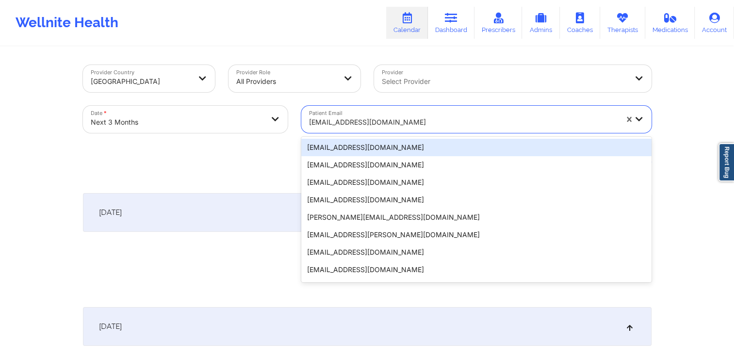
drag, startPoint x: 406, startPoint y: 120, endPoint x: 300, endPoint y: 120, distance: 106.3
click at [300, 120] on div "Patient Email 20 results available. Use Up and Down to choose options, press En…" at bounding box center [477, 119] width 364 height 41
click at [357, 123] on div at bounding box center [463, 122] width 309 height 12
drag, startPoint x: 310, startPoint y: 121, endPoint x: 389, endPoint y: 121, distance: 78.6
click at [388, 124] on div at bounding box center [463, 122] width 309 height 12
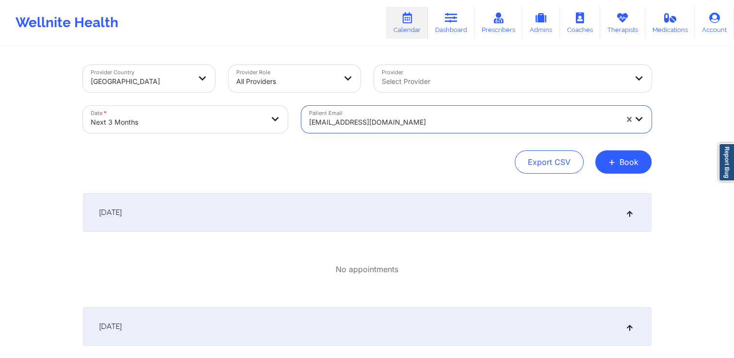
drag, startPoint x: 384, startPoint y: 121, endPoint x: 323, endPoint y: 71, distance: 79.1
click at [332, 120] on div at bounding box center [463, 122] width 309 height 12
click at [451, 28] on link "Dashboard" at bounding box center [451, 23] width 47 height 32
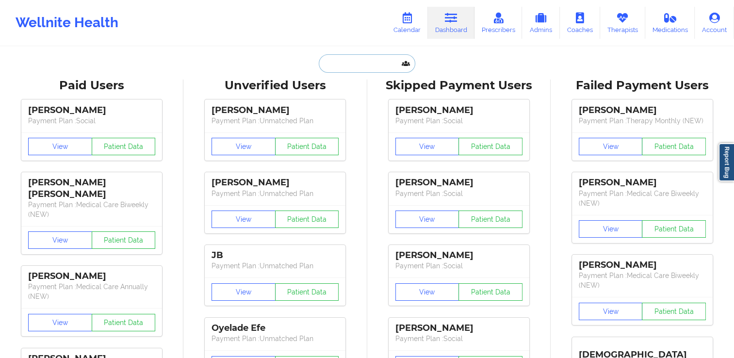
click at [366, 69] on input "text" at bounding box center [367, 63] width 96 height 18
click at [360, 66] on input "text" at bounding box center [367, 63] width 96 height 18
paste input "David Diaz"
type input "David Diaz"
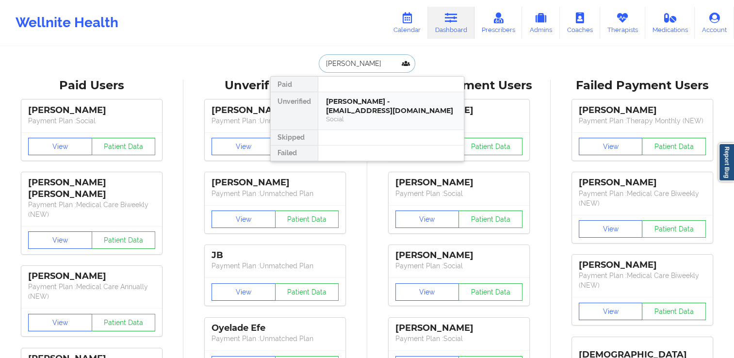
click at [364, 115] on div "Social" at bounding box center [391, 119] width 130 height 8
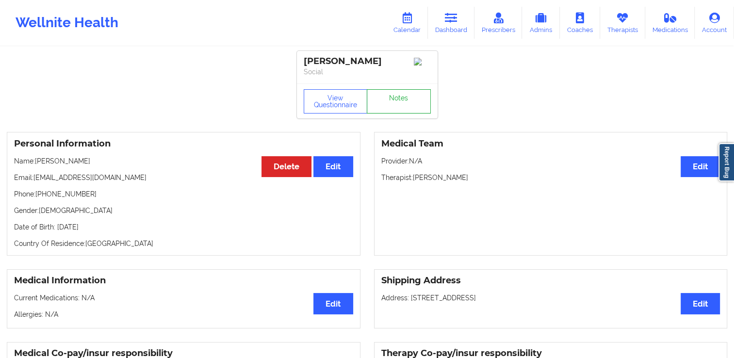
click at [390, 108] on link "Notes" at bounding box center [399, 101] width 64 height 24
